Goal: Obtain resource: Obtain resource

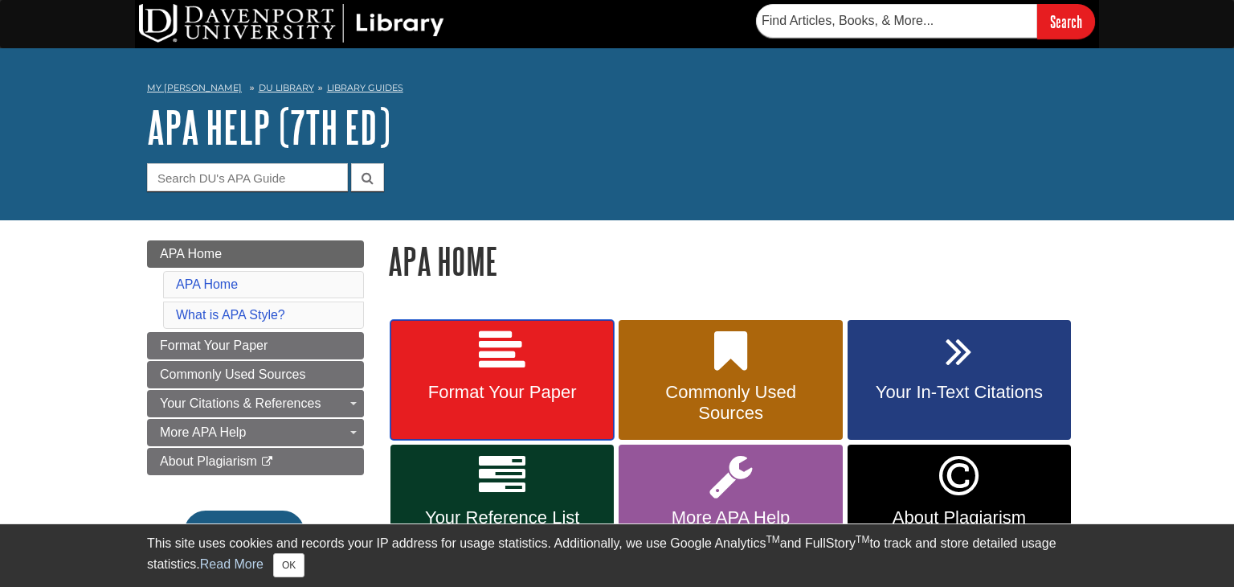
click at [537, 333] on link "Format Your Paper" at bounding box center [501, 380] width 223 height 121
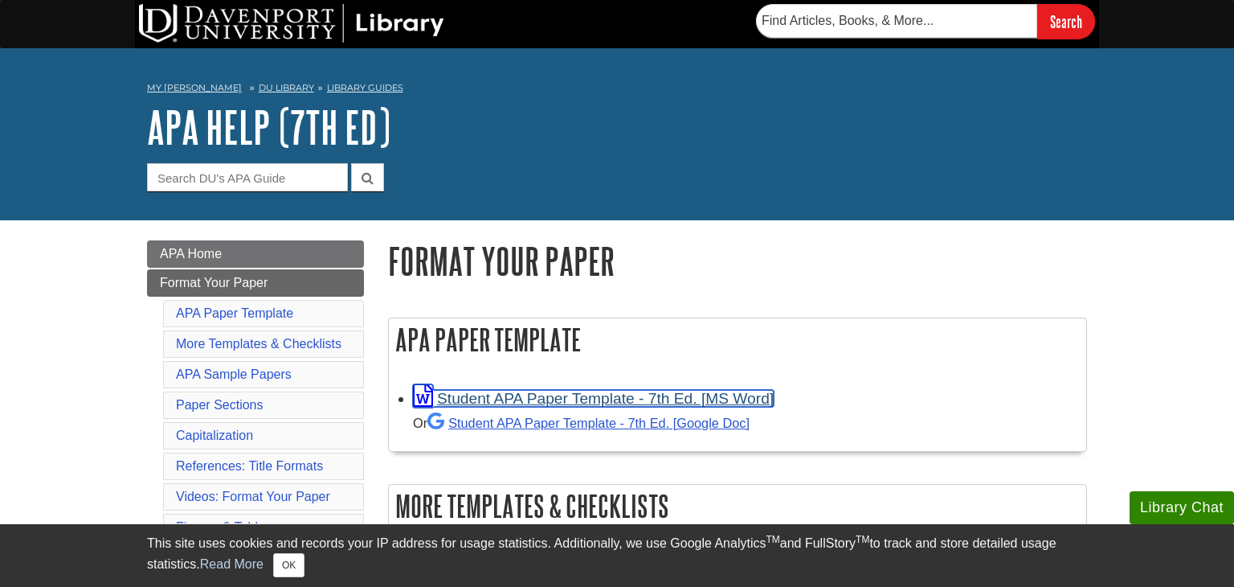
click at [647, 392] on link "Student APA Paper Template - 7th Ed. [MS Word]" at bounding box center [593, 398] width 361 height 17
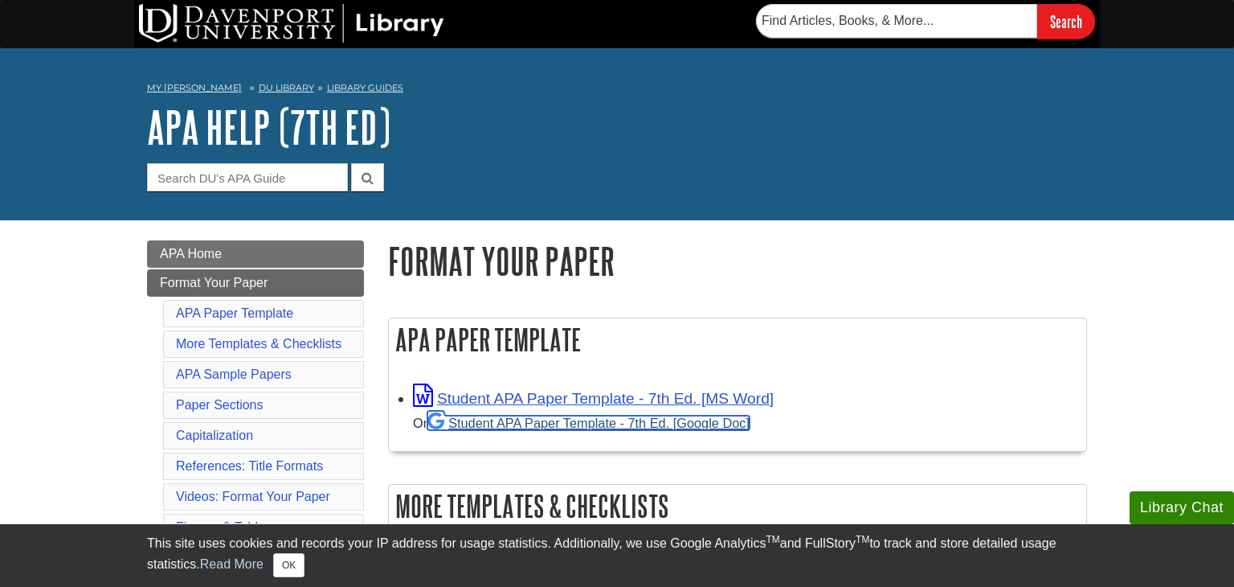
click at [578, 423] on link "Student APA Paper Template - 7th Ed. [Google Doc]" at bounding box center [588, 422] width 322 height 14
